Goal: Use online tool/utility: Utilize a website feature to perform a specific function

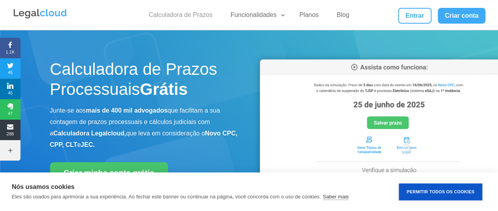
click at [204, 17] on link "Calculadora de Prazos" at bounding box center [180, 16] width 73 height 11
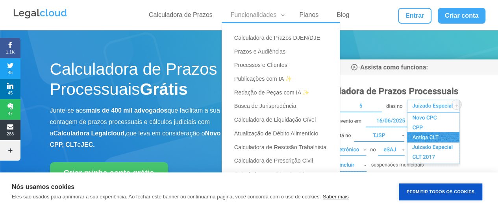
click at [241, 17] on link "Funcionalidades" at bounding box center [256, 16] width 60 height 11
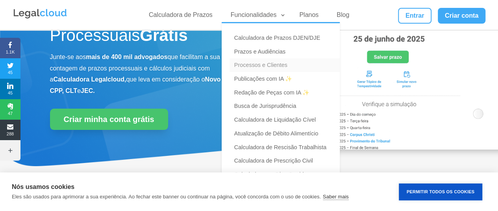
scroll to position [25, 0]
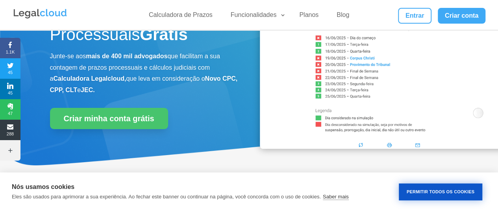
click at [428, 191] on button "Permitir Todos os Cookies" at bounding box center [441, 192] width 84 height 17
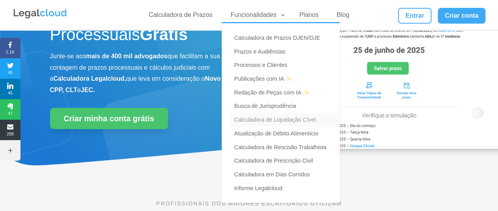
click at [268, 122] on link "Calculadora de Liquidação Cível" at bounding box center [285, 120] width 110 height 14
